Goal: Register for event/course

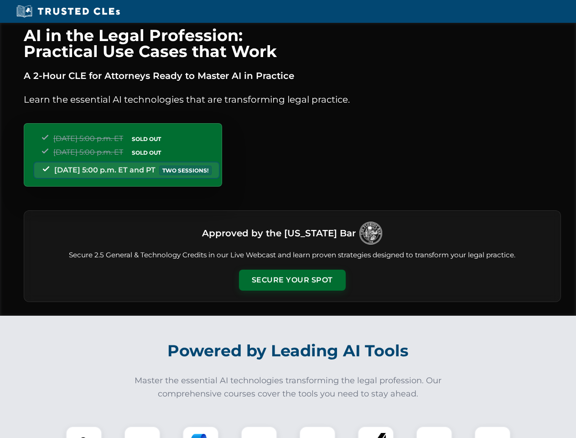
click at [292, 280] on button "Secure Your Spot" at bounding box center [292, 280] width 107 height 21
click at [84, 432] on img at bounding box center [84, 444] width 26 height 26
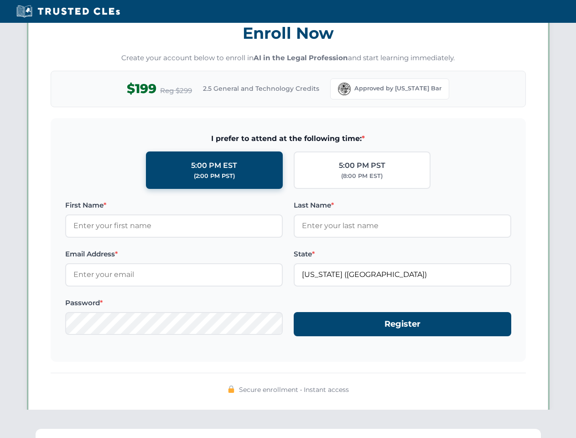
click at [201, 432] on div "AI in the Legal Profession: Practical Use Cases that Work A 2-Hour CLE for Atto…" at bounding box center [288, 299] width 576 height 2134
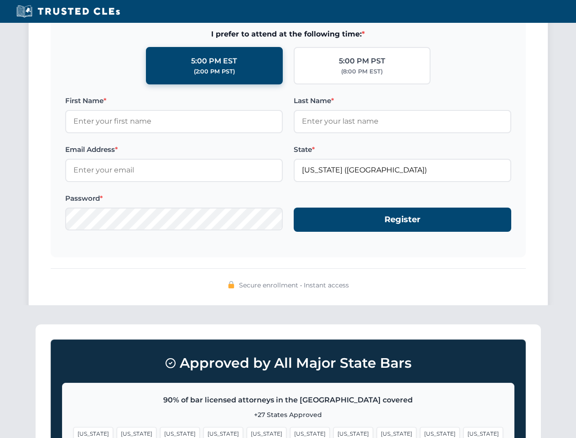
click at [420, 432] on span "[US_STATE]" at bounding box center [440, 433] width 40 height 13
